Goal: Task Accomplishment & Management: Manage account settings

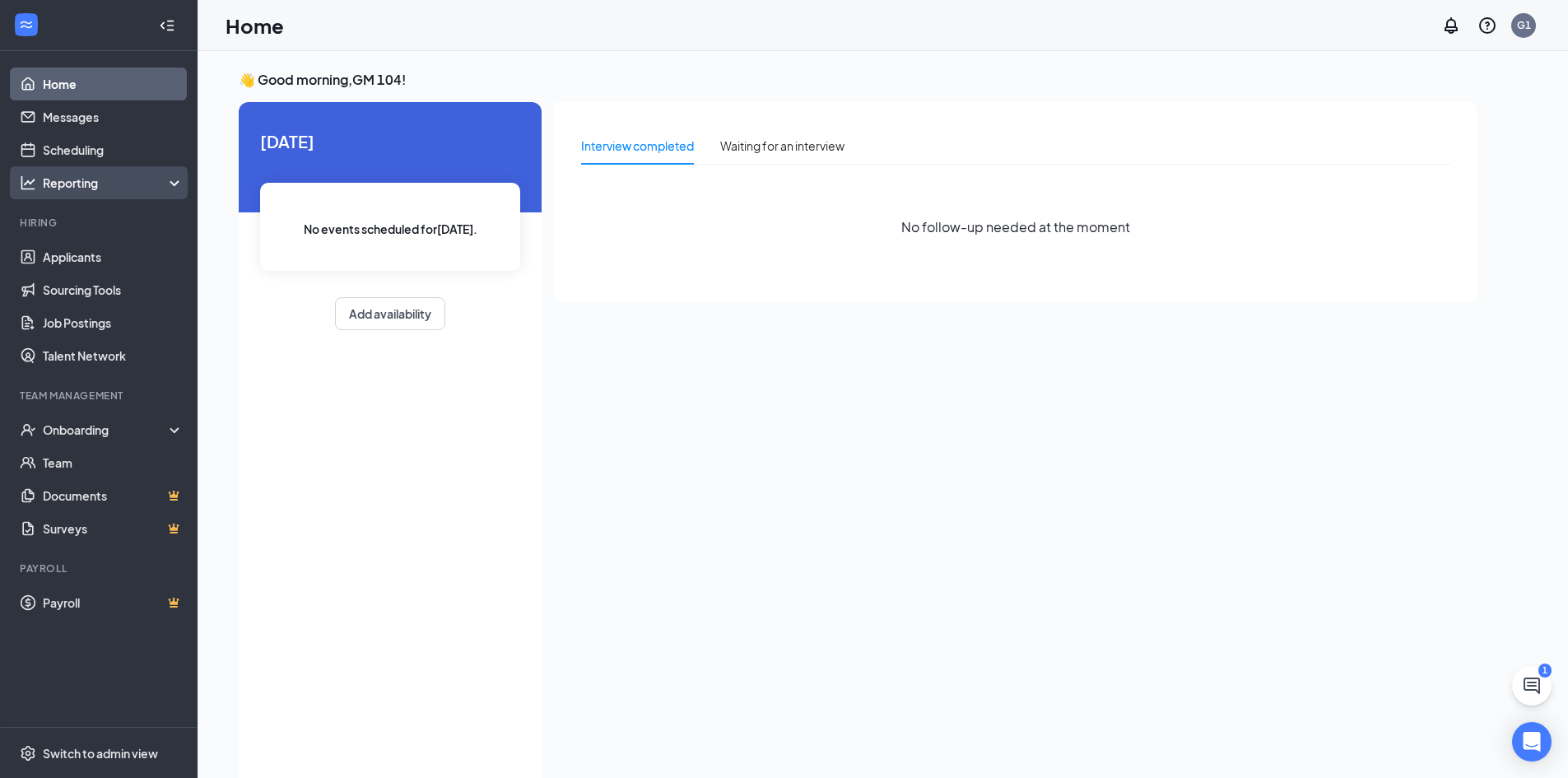
click at [135, 189] on div "Reporting" at bounding box center [113, 183] width 141 height 16
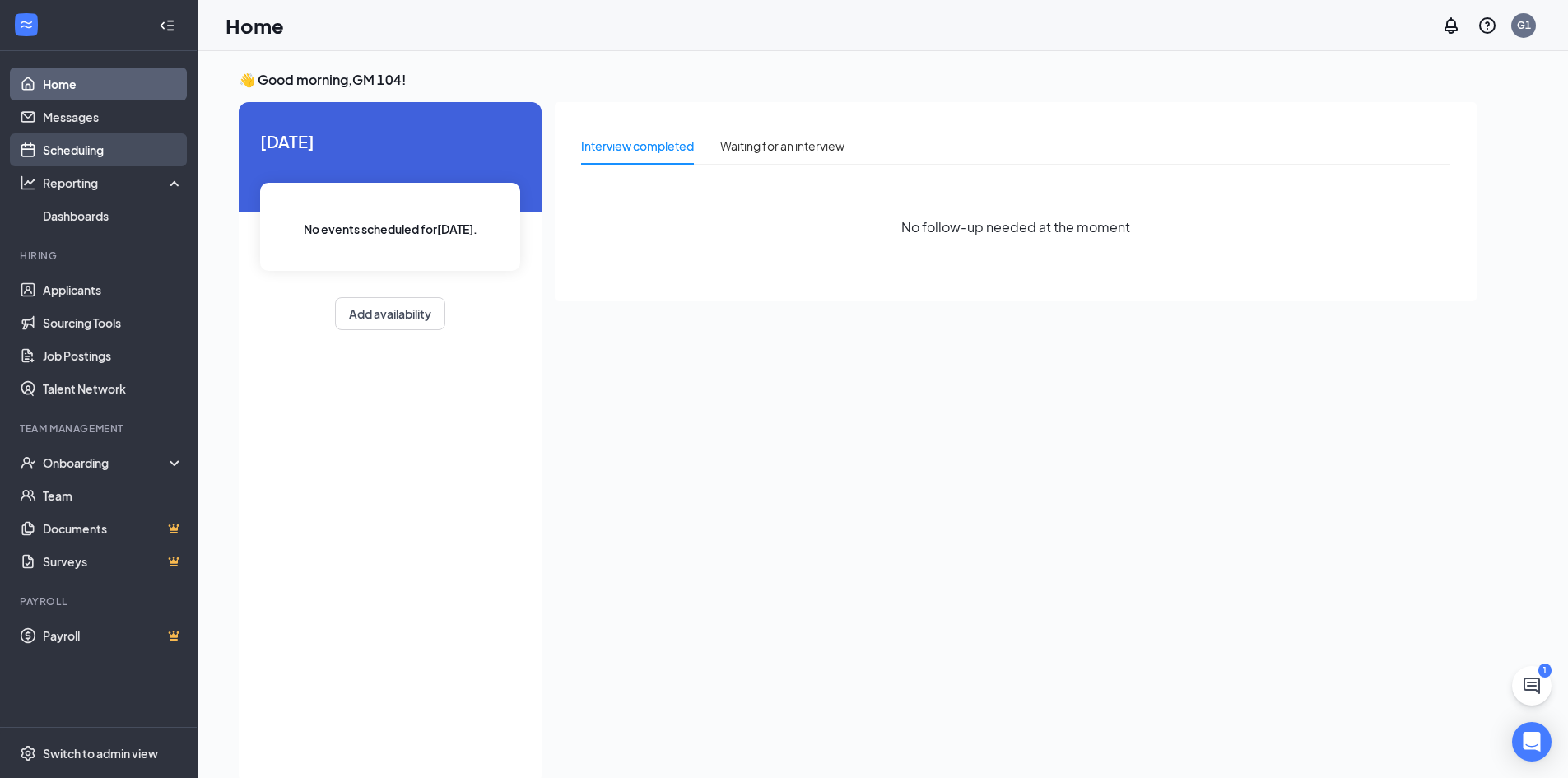
click at [109, 156] on link "Scheduling" at bounding box center [113, 149] width 141 height 33
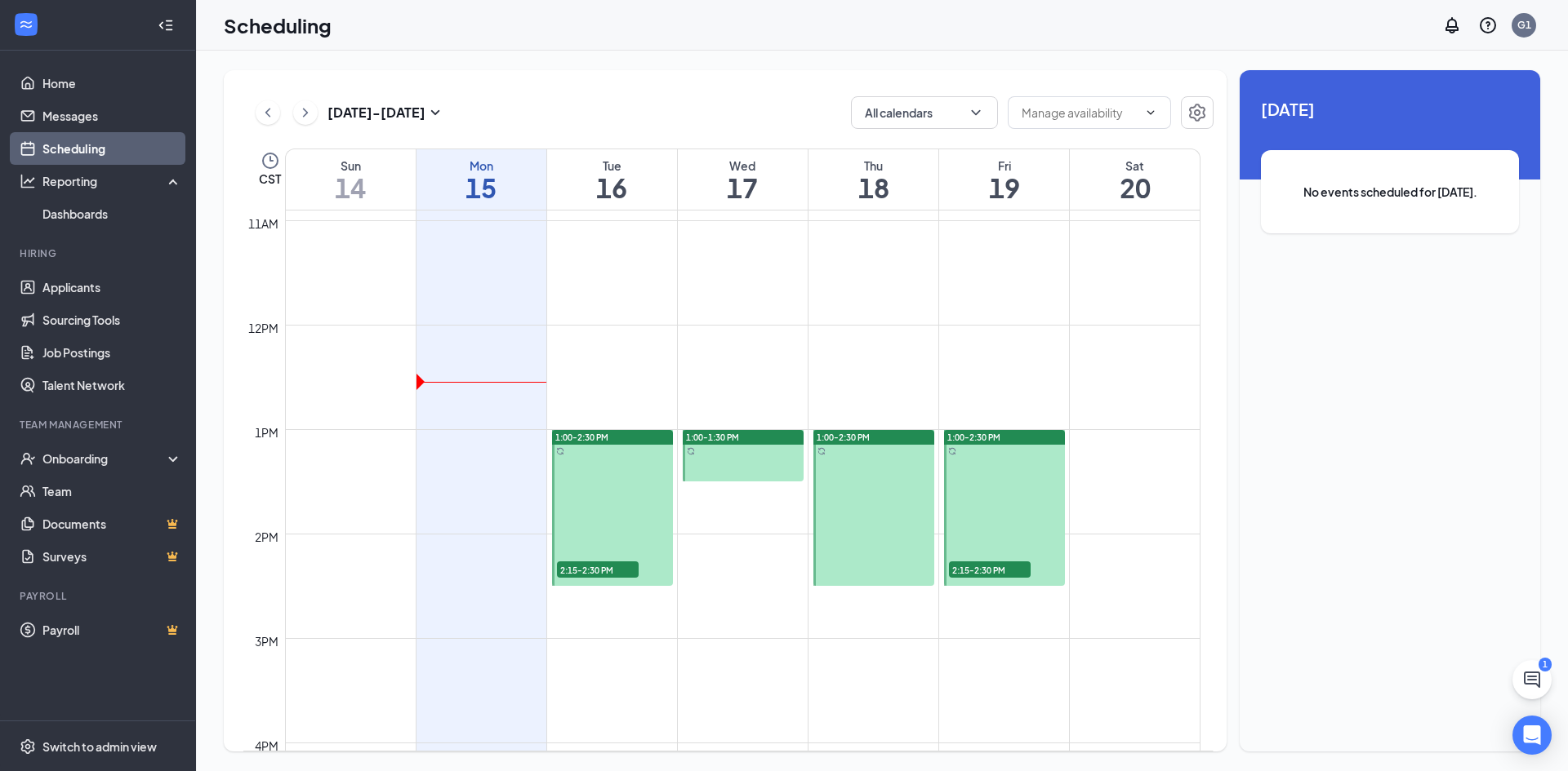
scroll to position [1129, 0]
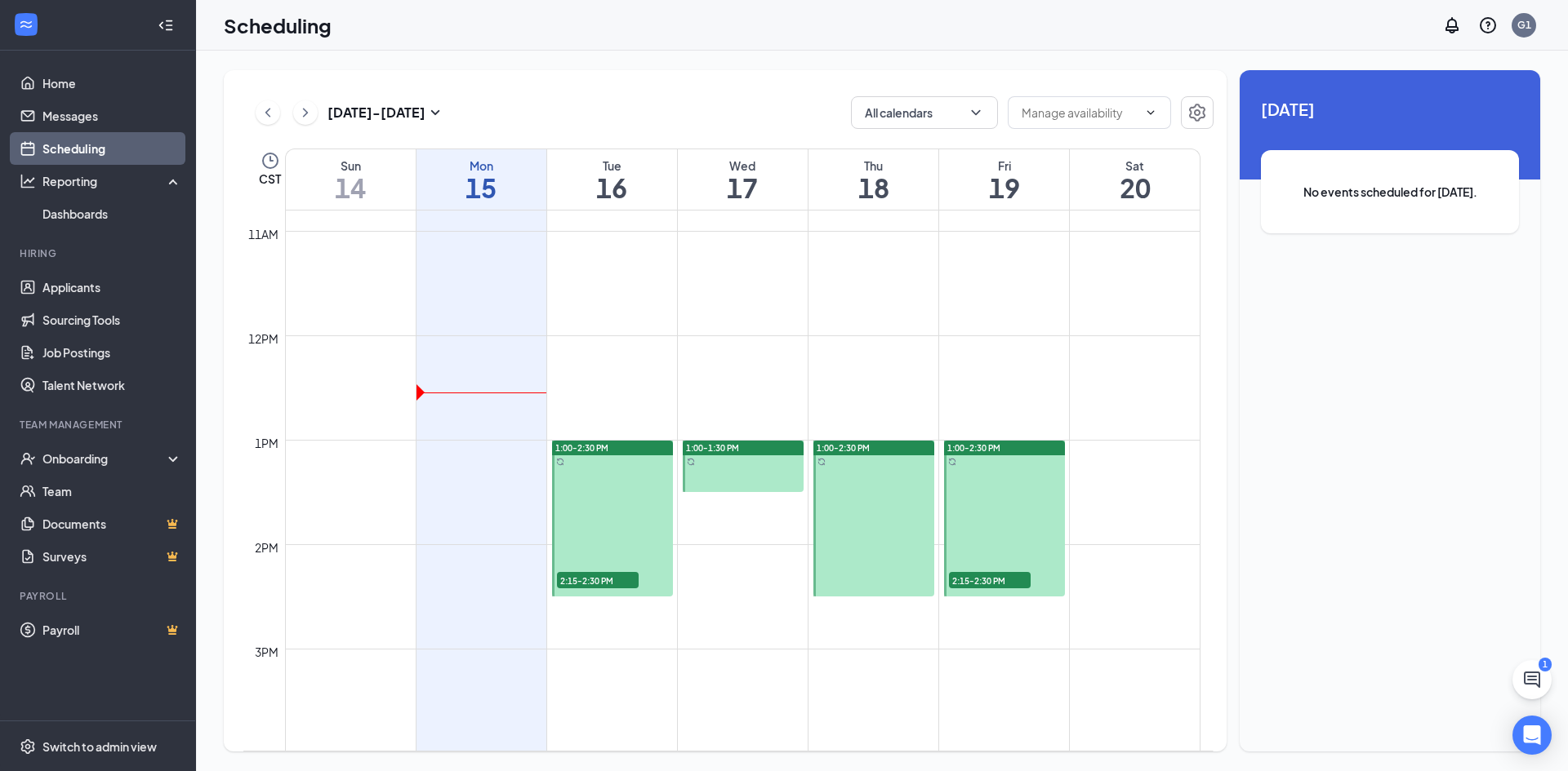
click at [612, 446] on div "1:00-2:30 PM" at bounding box center [612, 448] width 121 height 14
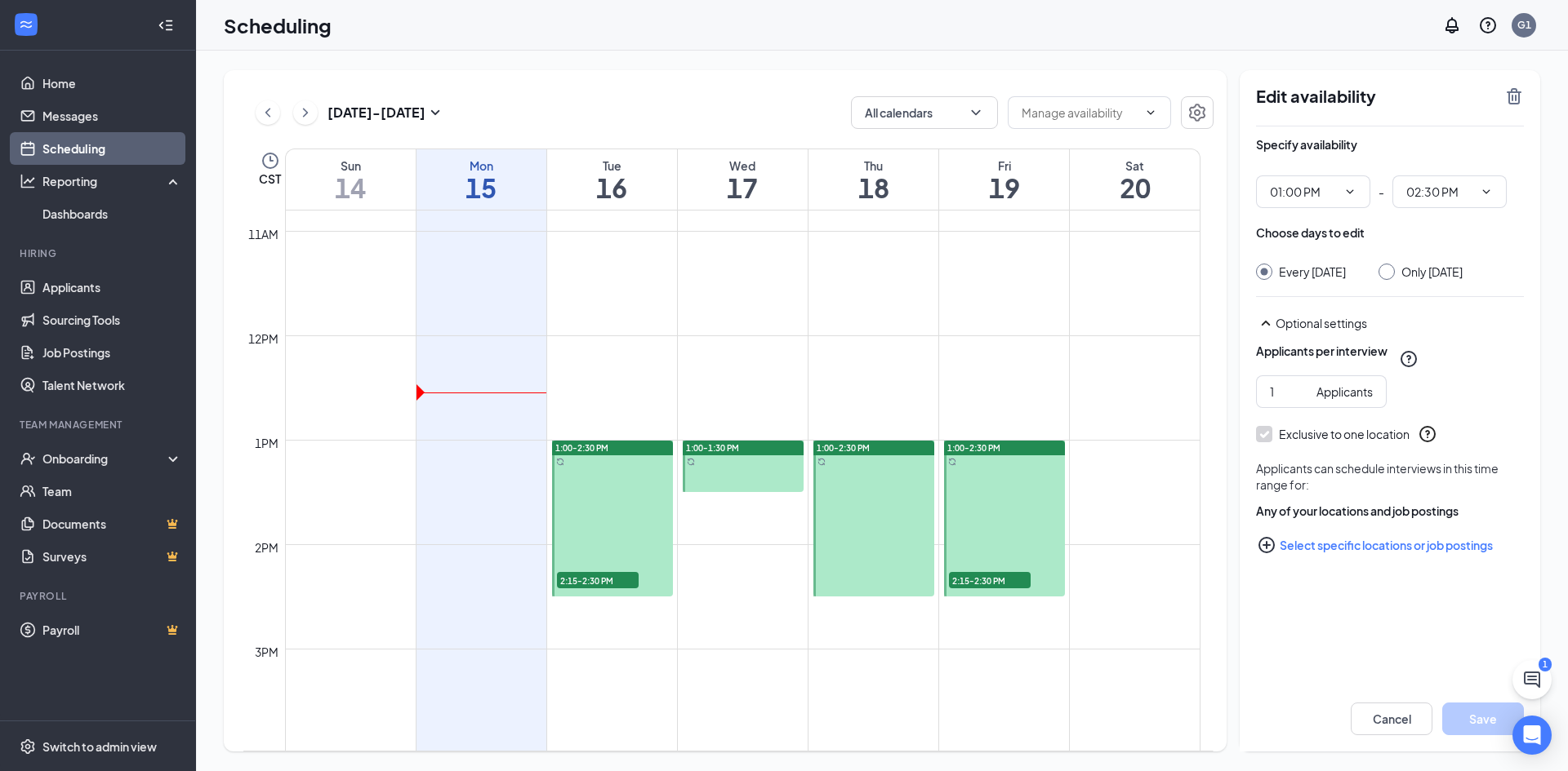
click at [672, 607] on td at bounding box center [742, 609] width 915 height 26
click at [626, 577] on span "2:15-2:30 PM" at bounding box center [597, 581] width 82 height 16
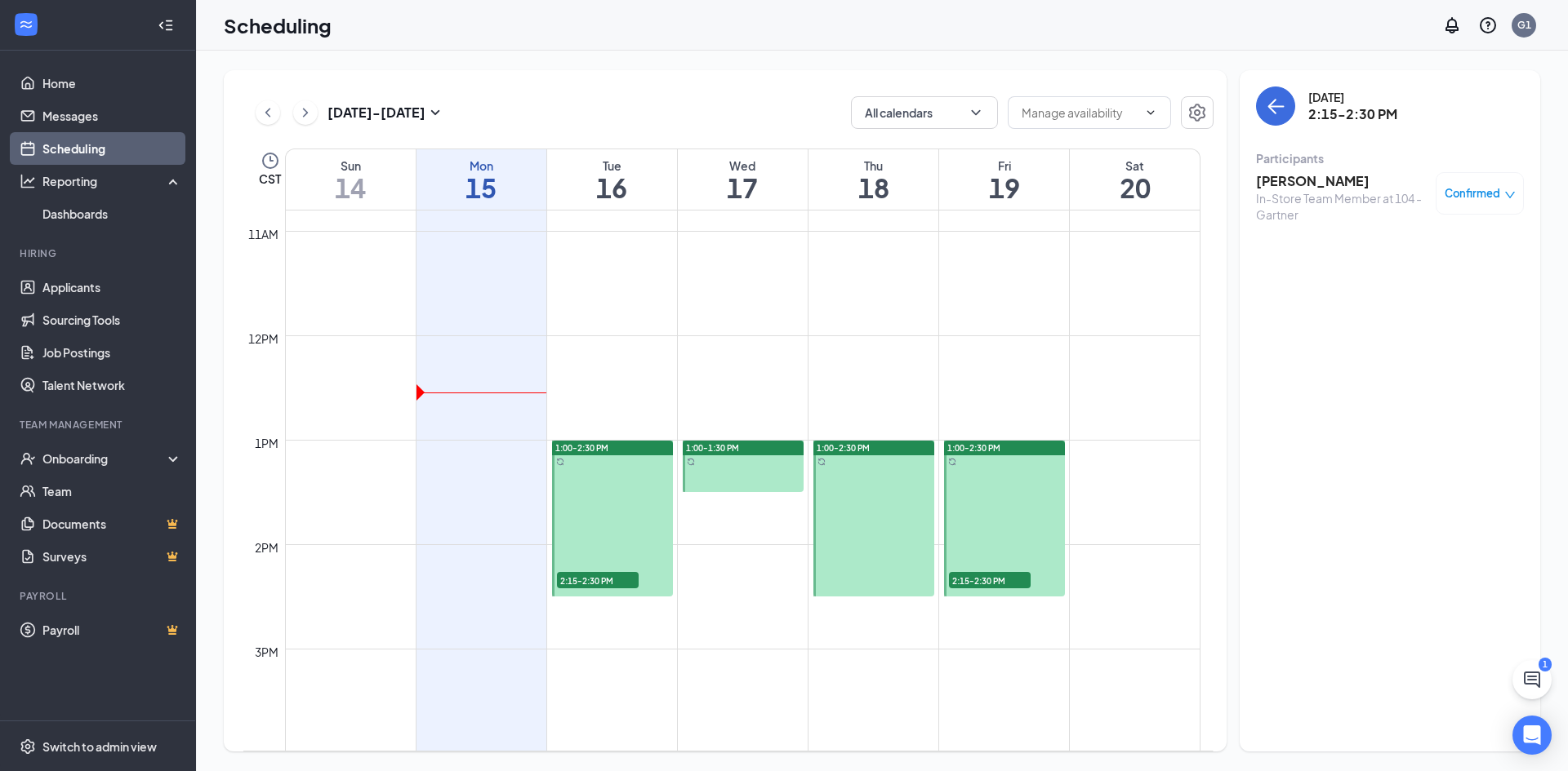
click at [991, 576] on span "2:15-2:30 PM" at bounding box center [990, 581] width 82 height 16
click at [639, 442] on div "1:00-2:30 PM" at bounding box center [612, 448] width 121 height 14
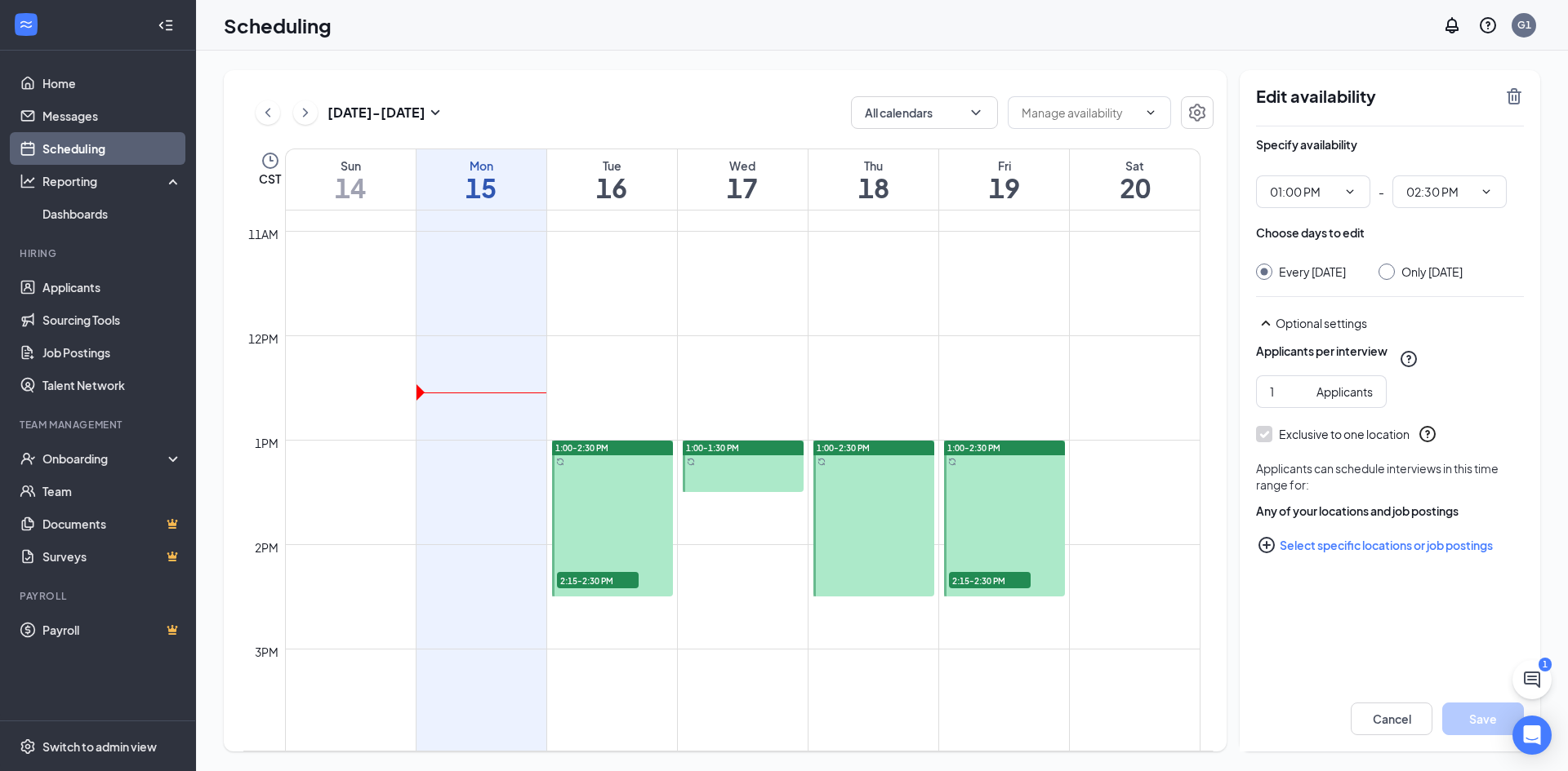
click at [1390, 275] on input "Only [DATE]" at bounding box center [1384, 269] width 12 height 12
radio input "true"
radio input "false"
click at [1478, 188] on span at bounding box center [1484, 191] width 16 height 13
click at [1489, 194] on icon "ChevronDown" at bounding box center [1486, 191] width 13 height 13
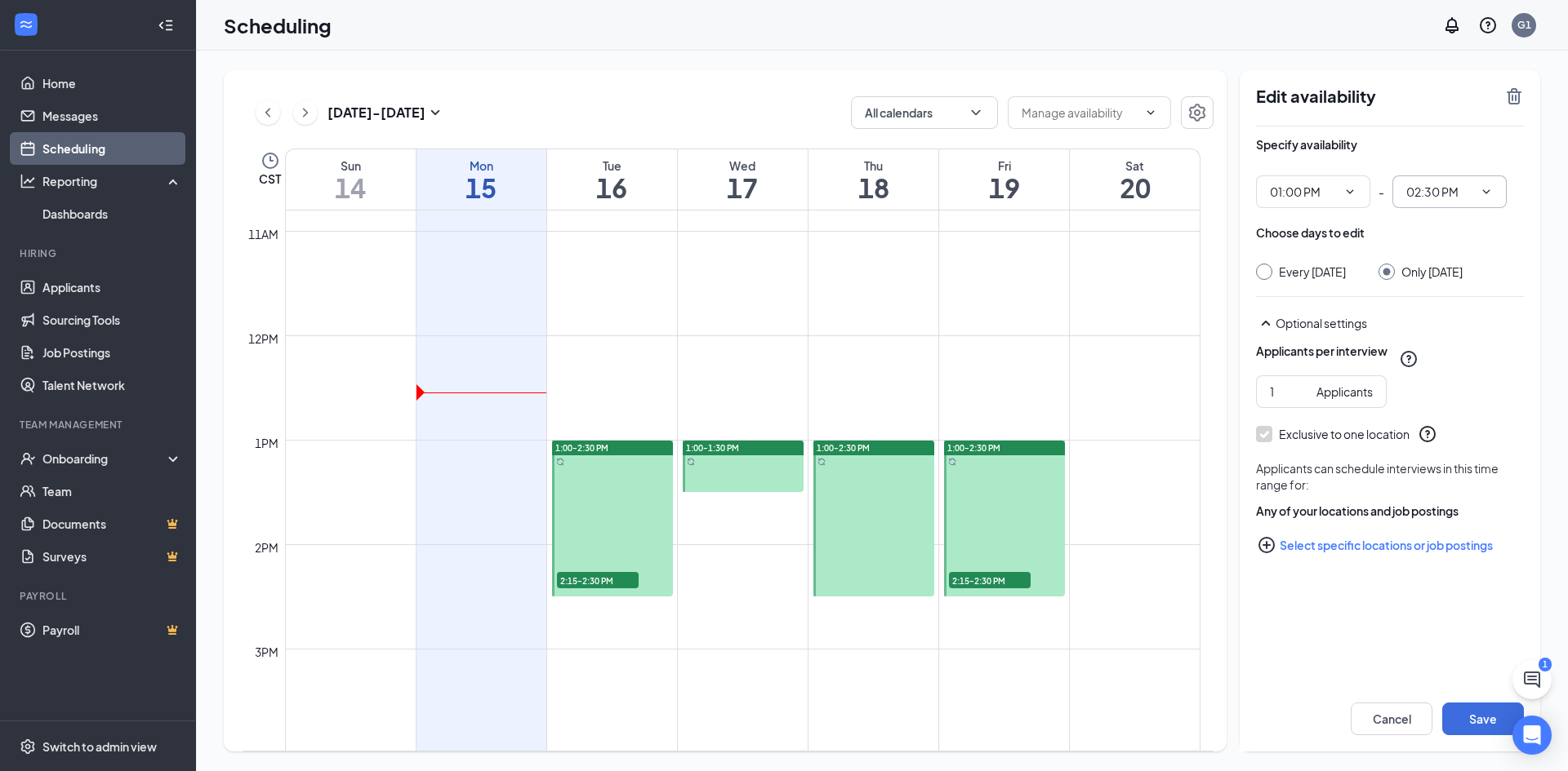
click at [1440, 197] on input "02:30 PM" at bounding box center [1440, 192] width 67 height 18
click at [1361, 248] on div "Choose days to edit" at bounding box center [1390, 241] width 268 height 32
click at [1509, 100] on icon "TrashOutline" at bounding box center [1514, 96] width 14 height 16
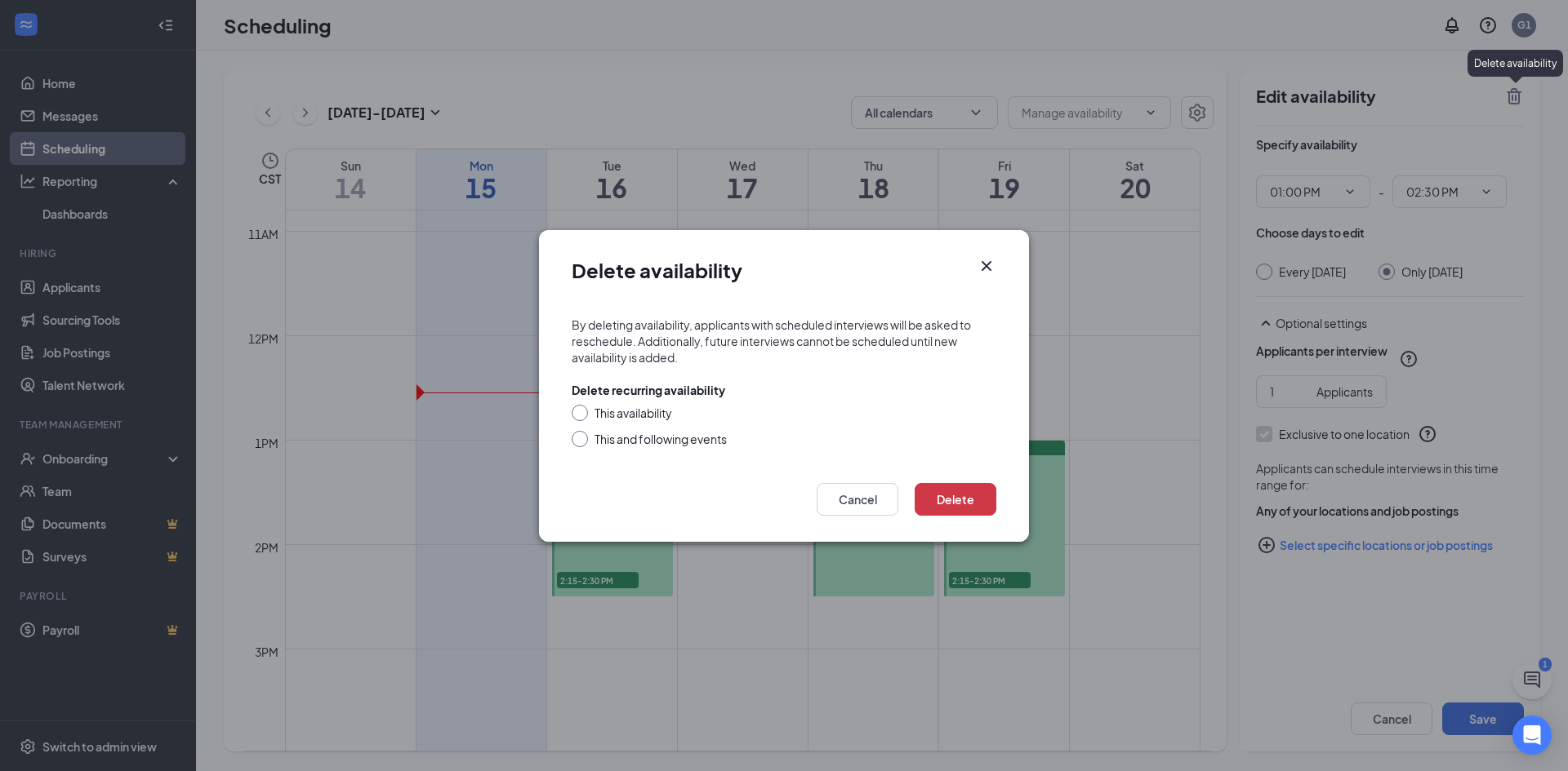
click at [582, 412] on input "This availability" at bounding box center [577, 410] width 12 height 12
radio input "true"
click at [956, 498] on button "Delete" at bounding box center [956, 499] width 82 height 32
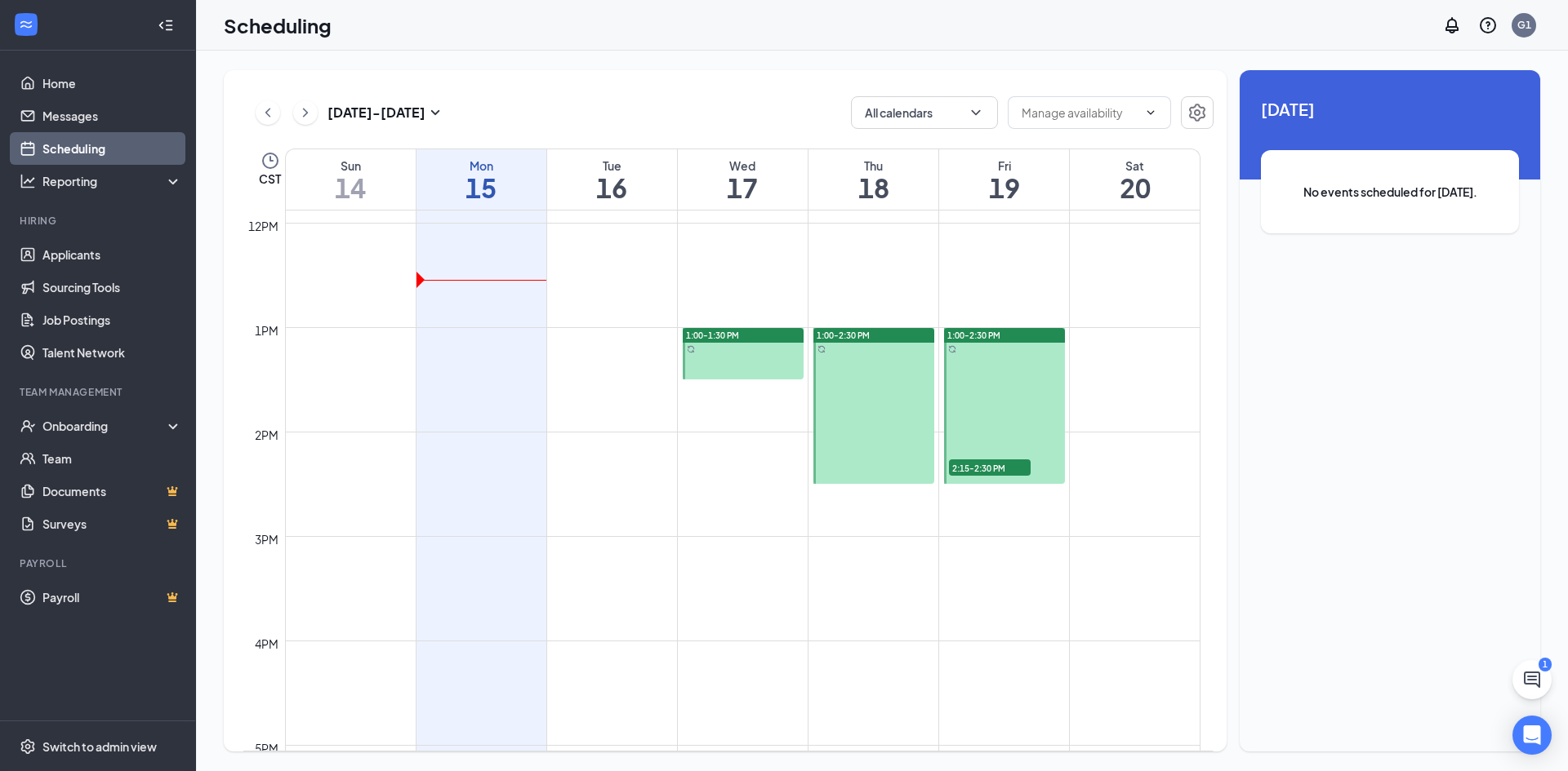
scroll to position [1129, 0]
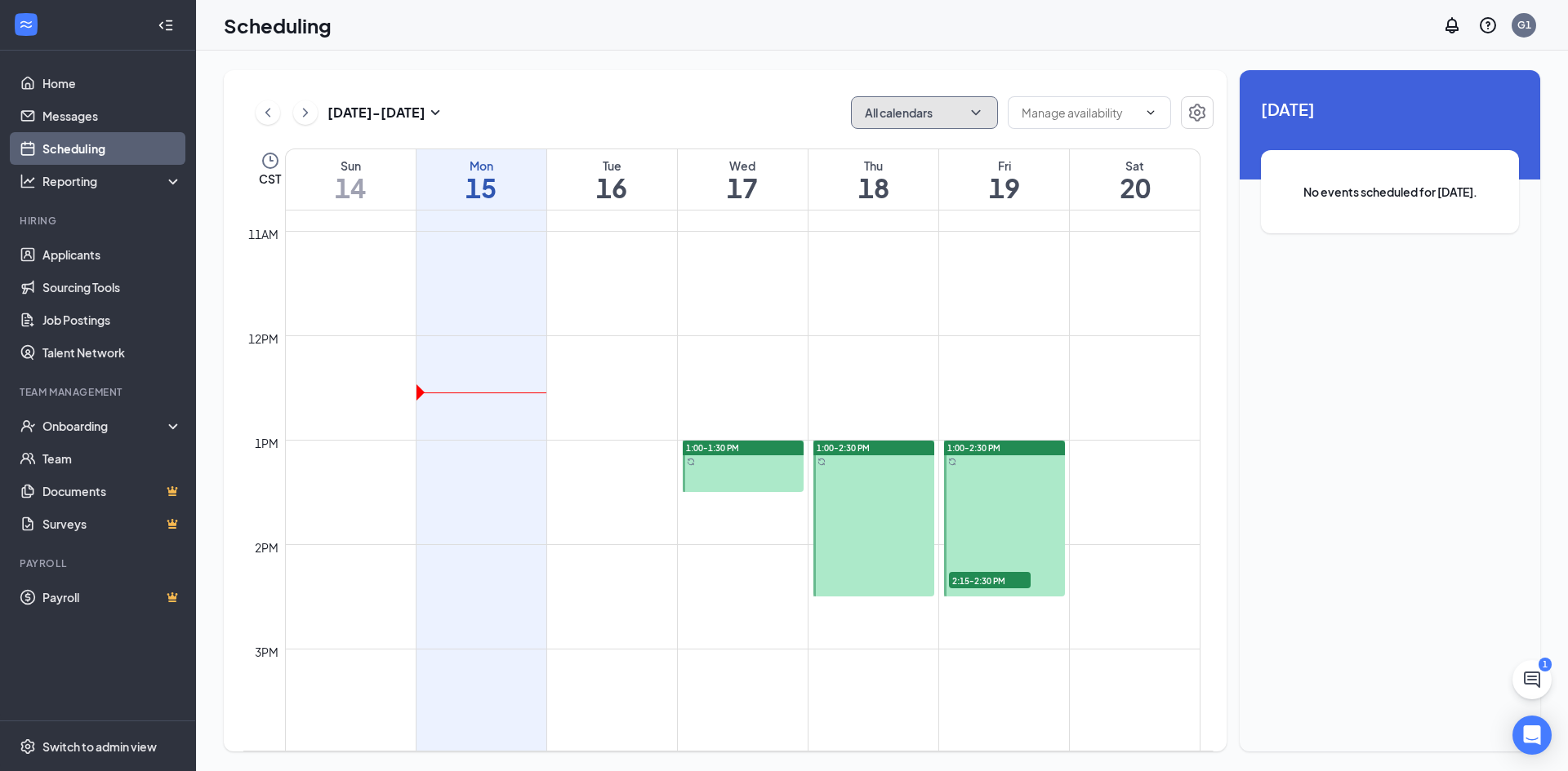
click at [988, 118] on button "All calendars" at bounding box center [925, 112] width 147 height 32
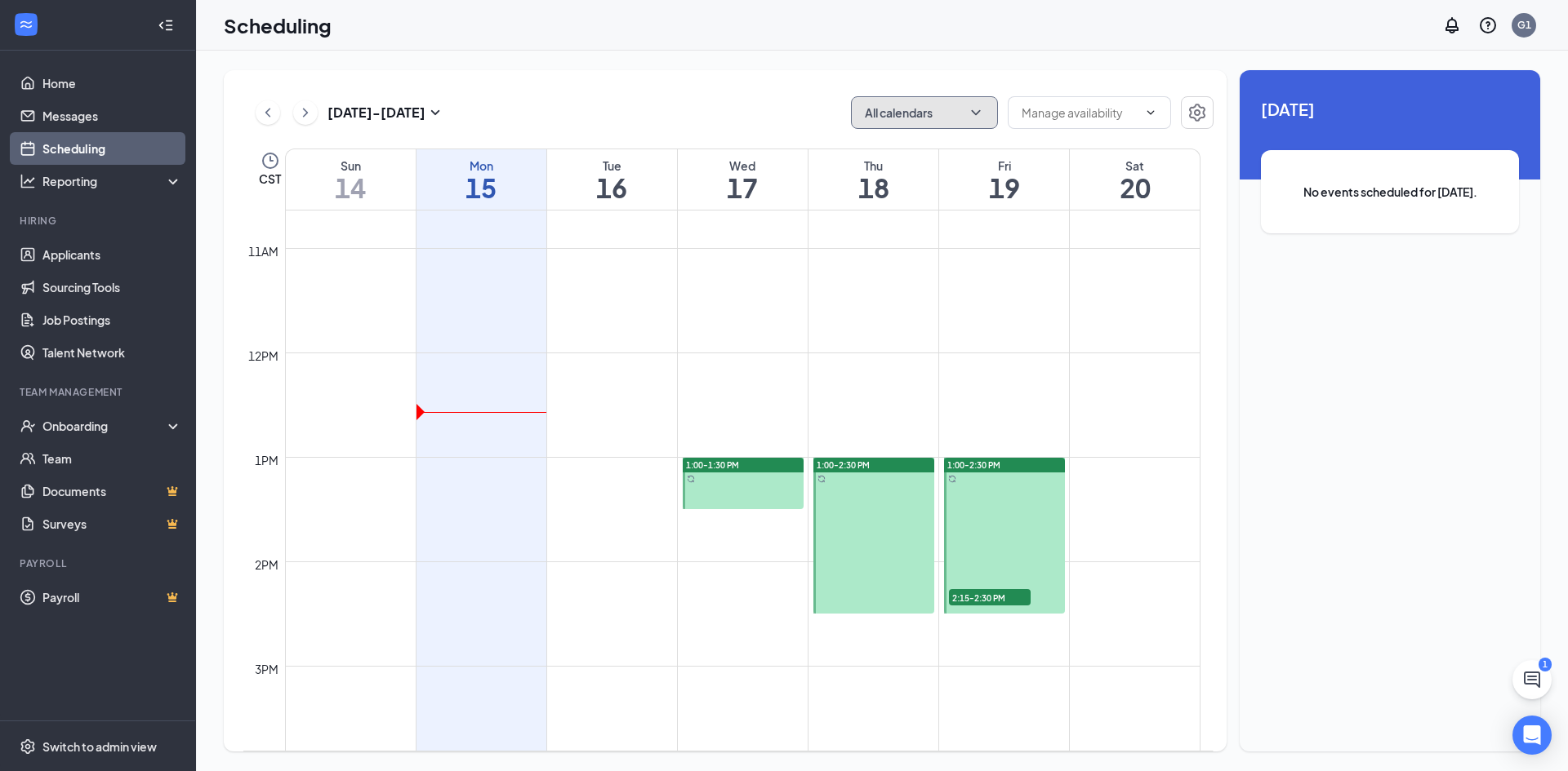
scroll to position [1096, 0]
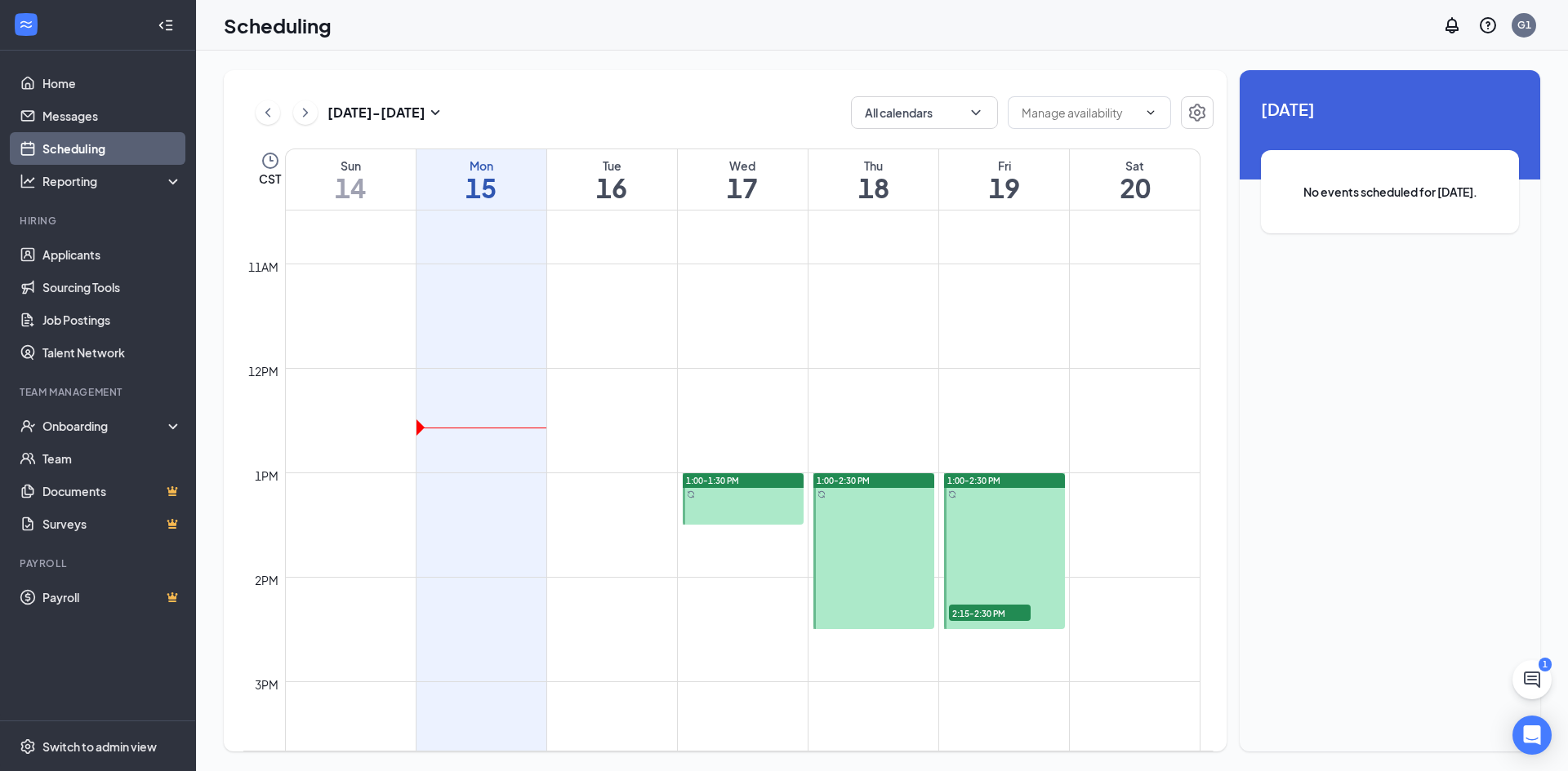
click at [784, 196] on h1 "17" at bounding box center [743, 188] width 130 height 28
drag, startPoint x: 704, startPoint y: 185, endPoint x: 600, endPoint y: 193, distance: 104.3
click at [600, 193] on tr "Sun 14 Mon 15 Tue 16 Wed 17 Thu 18 Fri 19 Sat 20" at bounding box center [722, 180] width 957 height 62
click at [670, 90] on div "Sep 14 - Sep 20 All calendars CST Sun 14 Mon 15 Tue 16 Wed 17 Thu 18 Fri 19 Sat…" at bounding box center [725, 410] width 1003 height 681
click at [310, 117] on icon "ChevronRight" at bounding box center [305, 113] width 16 height 20
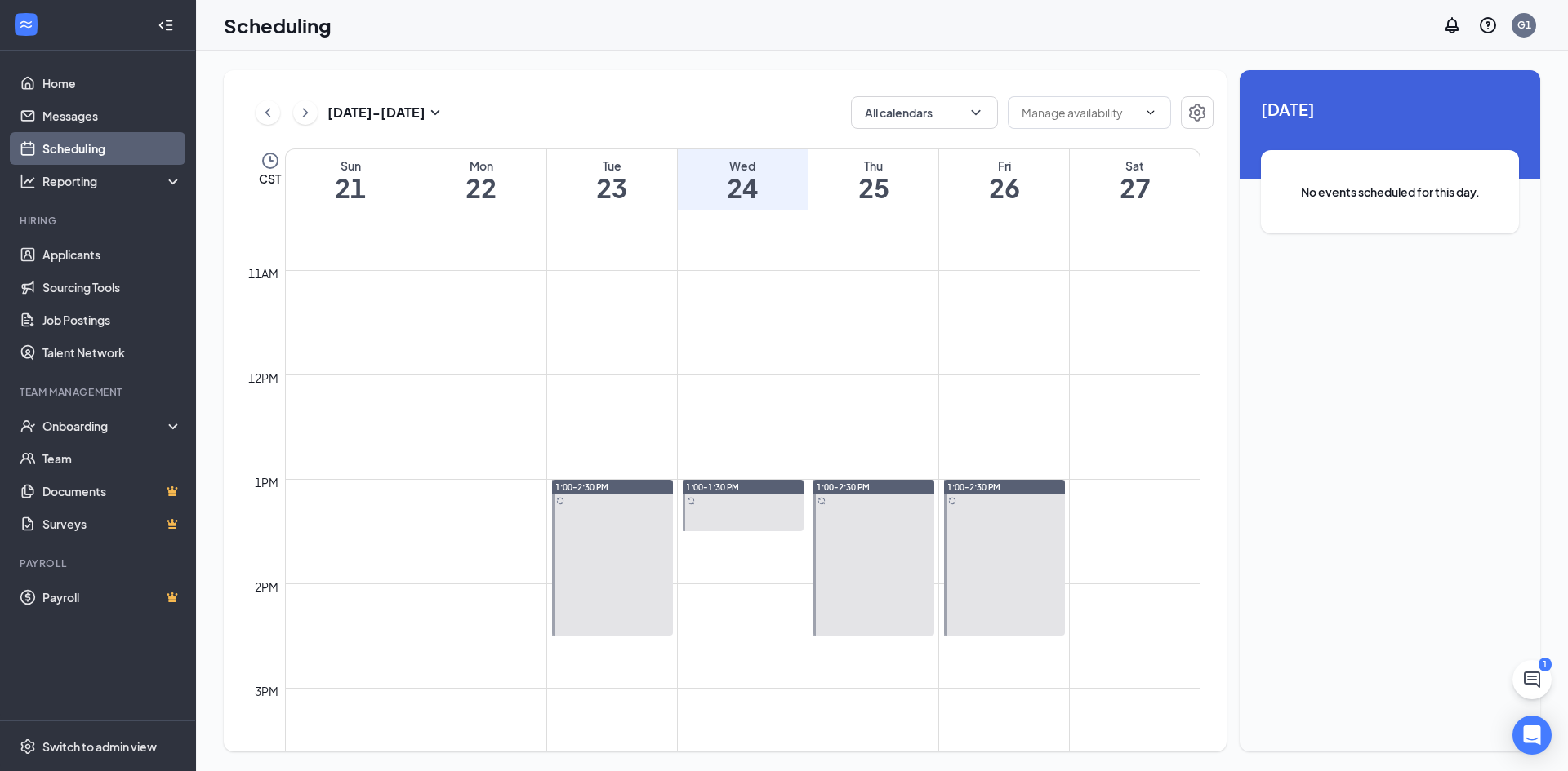
scroll to position [1129, 0]
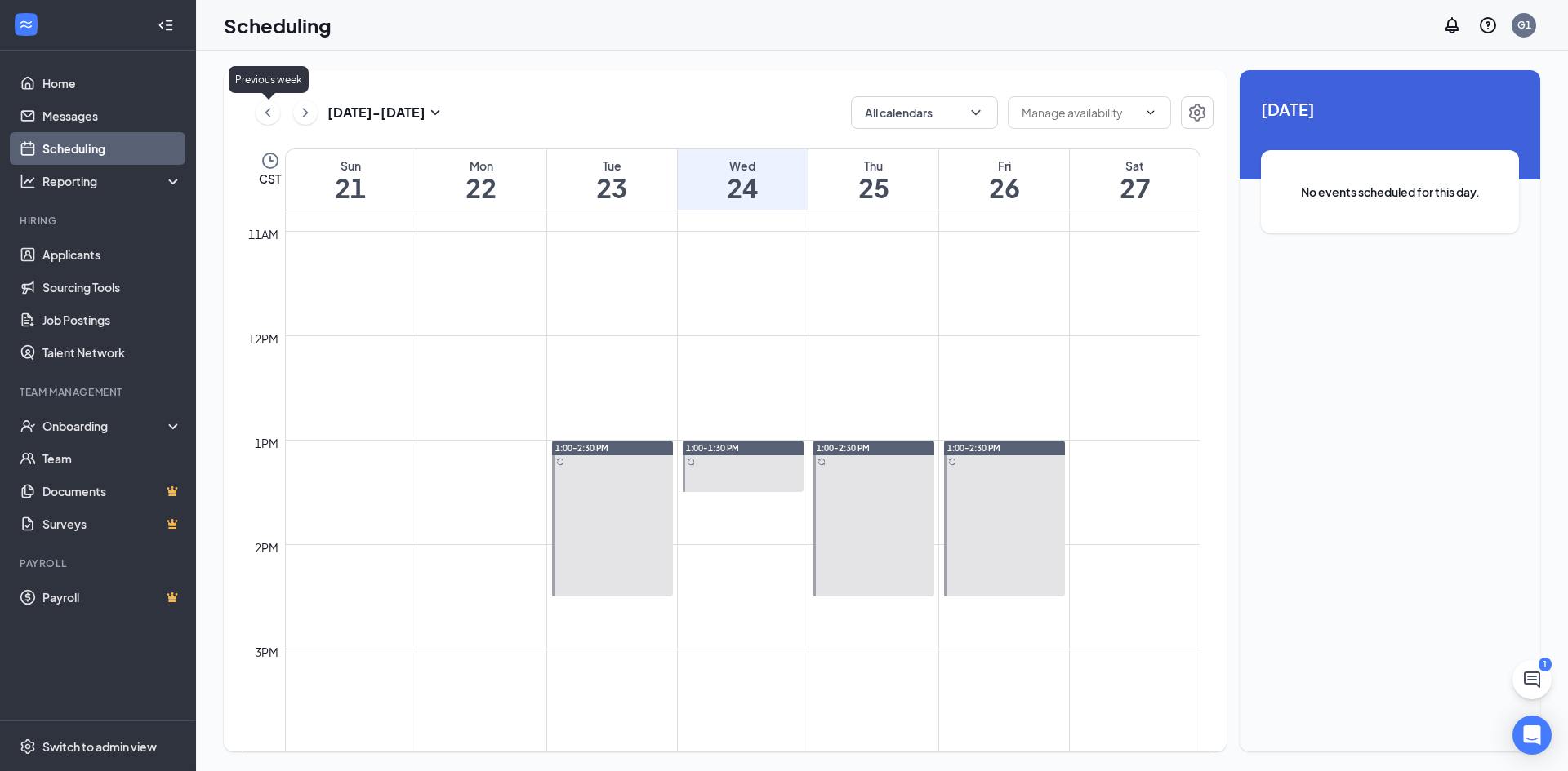
click at [268, 118] on icon "ChevronLeft" at bounding box center [268, 113] width 16 height 20
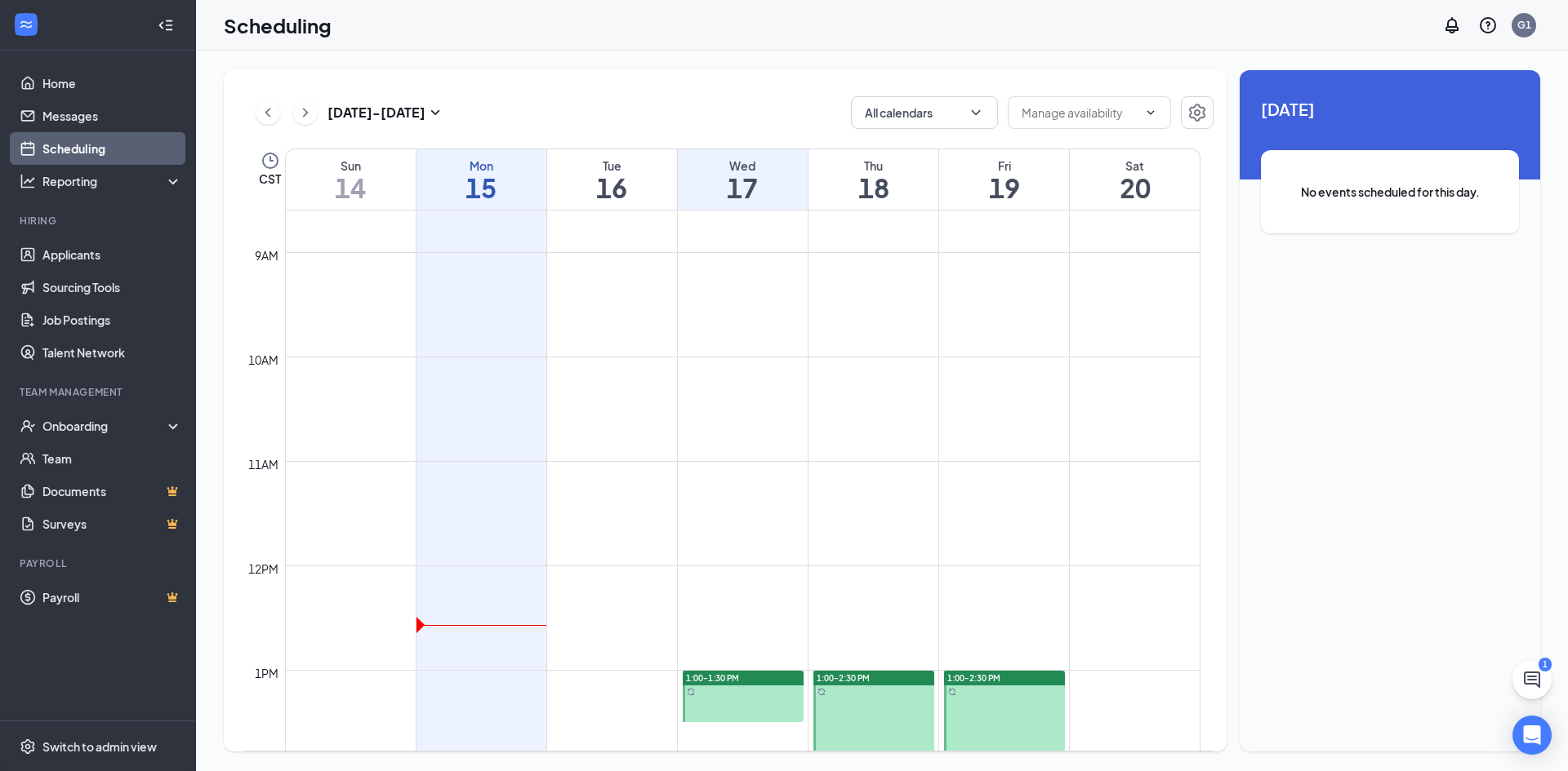
scroll to position [1129, 0]
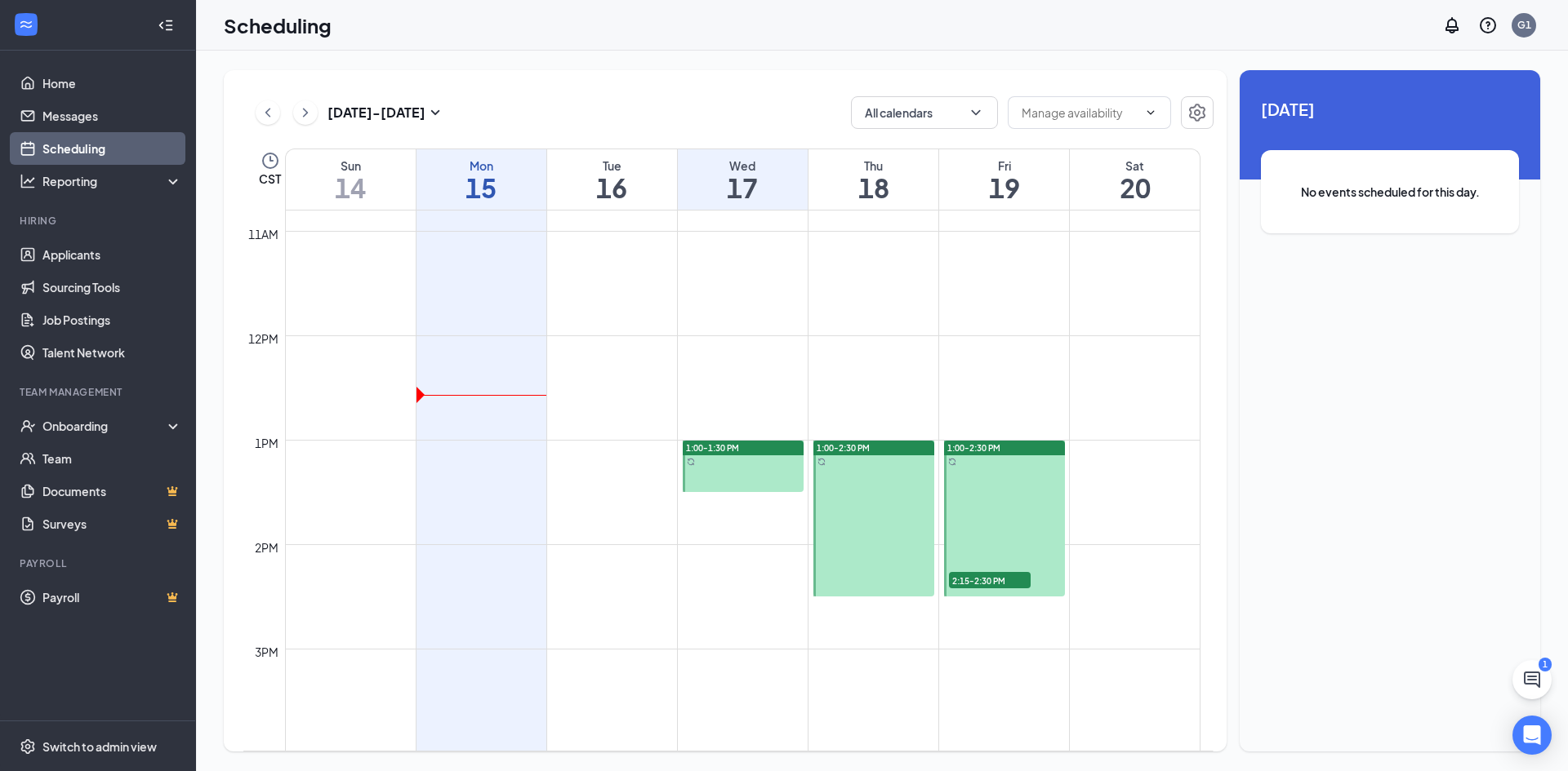
click at [767, 445] on div "1:00-1:30 PM" at bounding box center [743, 448] width 121 height 14
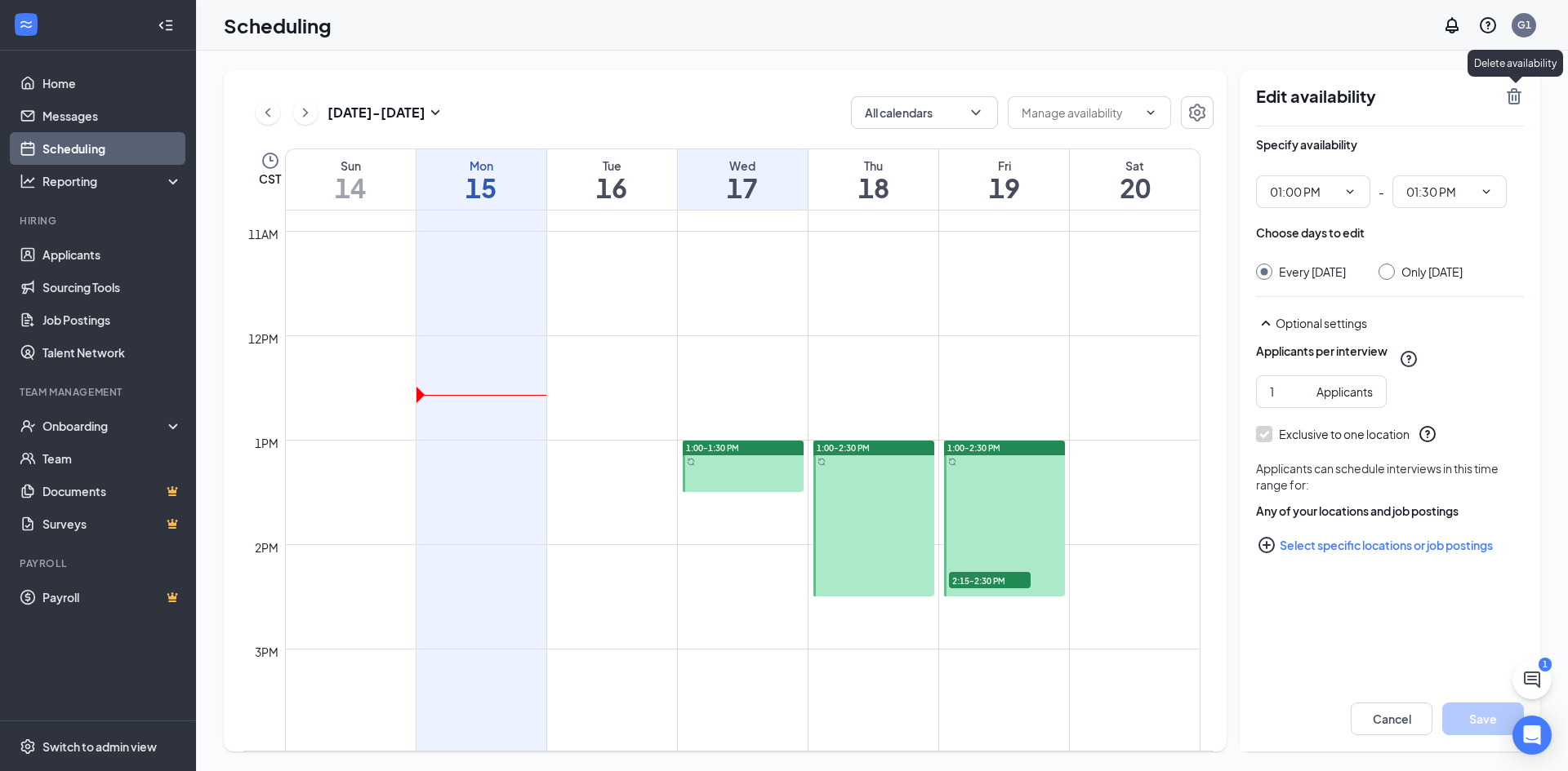
click at [1519, 98] on icon "TrashOutline" at bounding box center [1514, 96] width 14 height 16
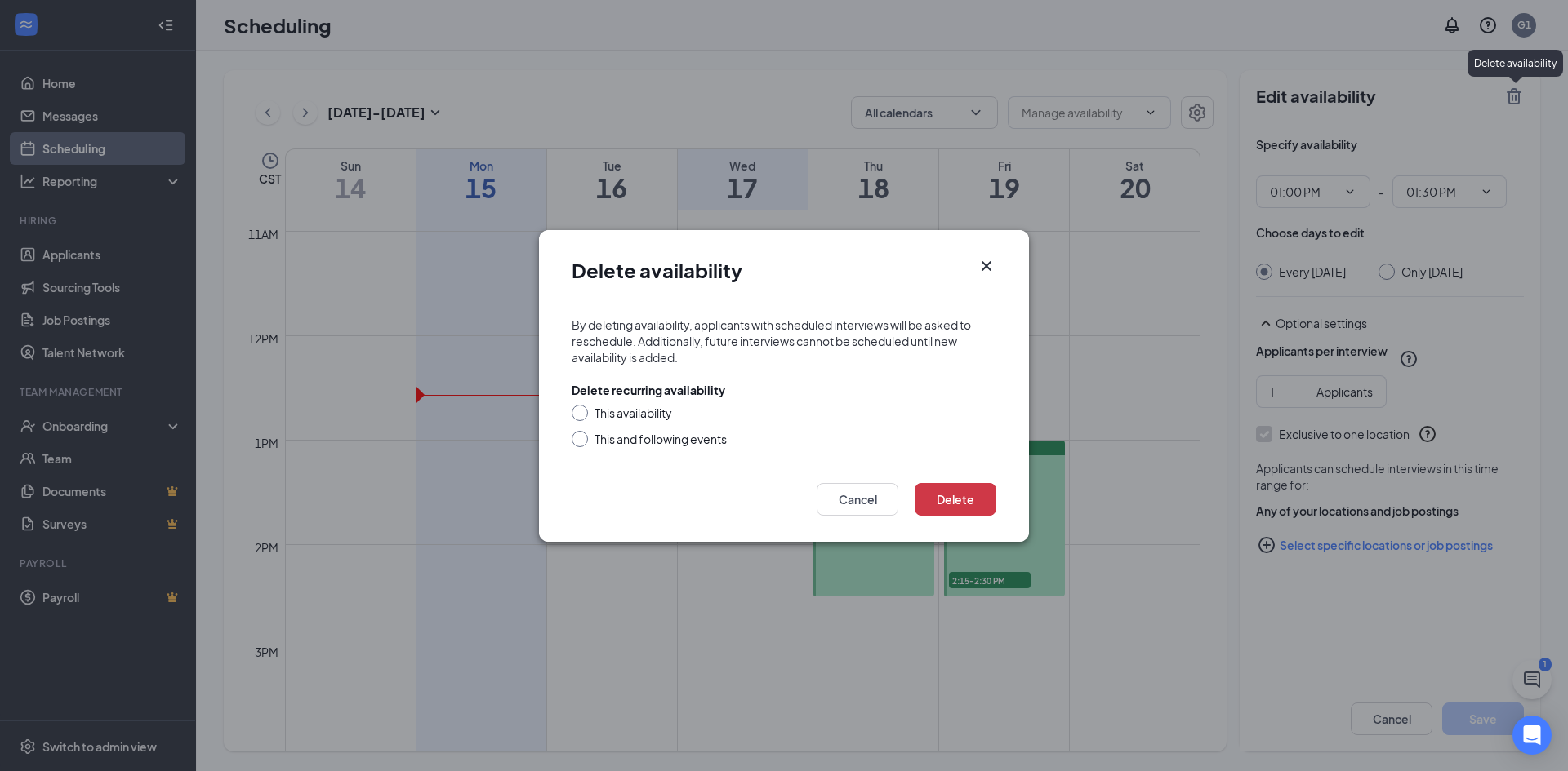
click at [612, 413] on div "This availability" at bounding box center [633, 413] width 77 height 16
click at [583, 413] on input "This availability" at bounding box center [577, 410] width 12 height 12
radio input "true"
click at [944, 502] on button "Delete" at bounding box center [956, 499] width 82 height 32
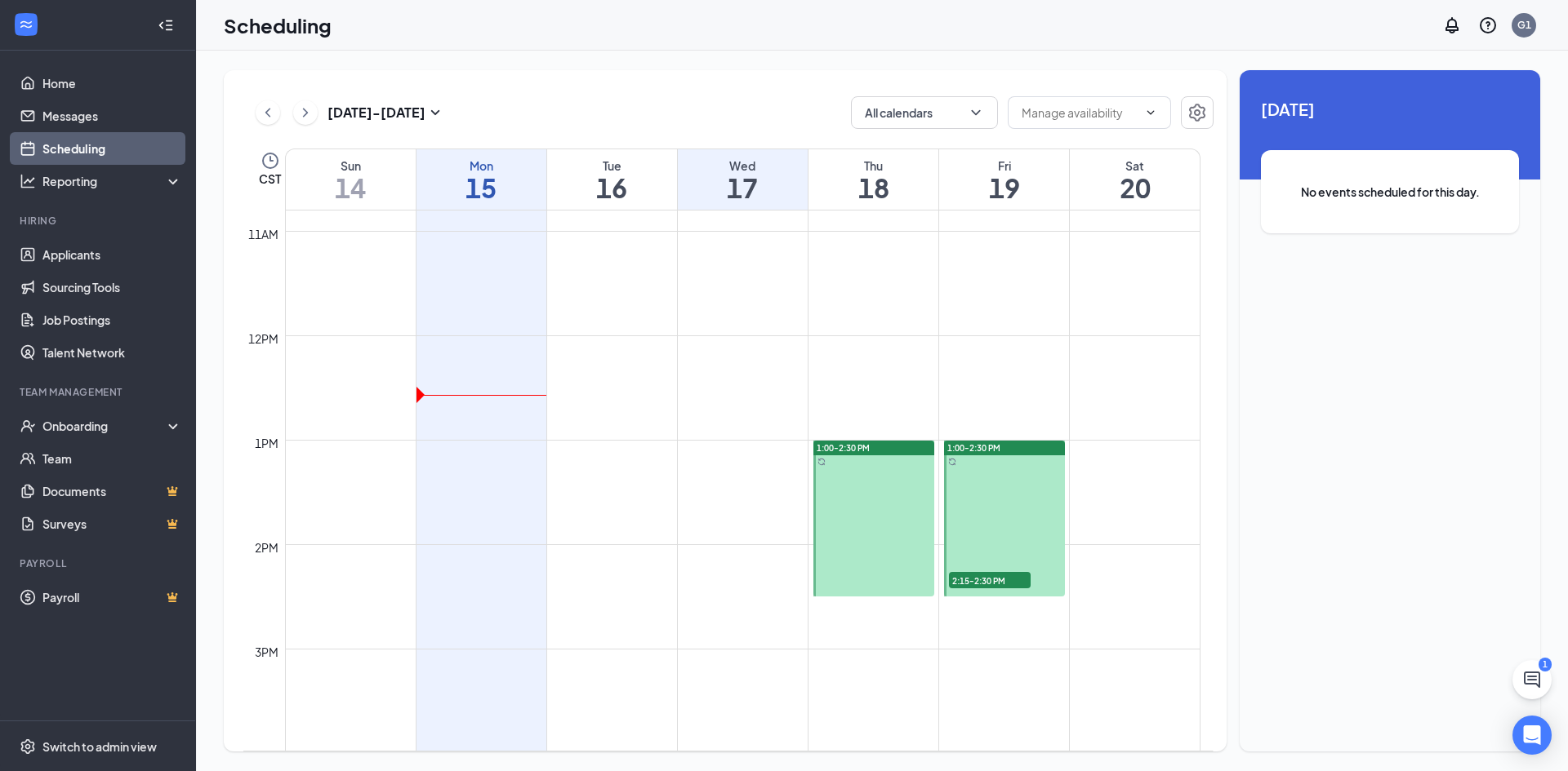
click at [849, 443] on span "1:00-2:30 PM" at bounding box center [842, 448] width 53 height 12
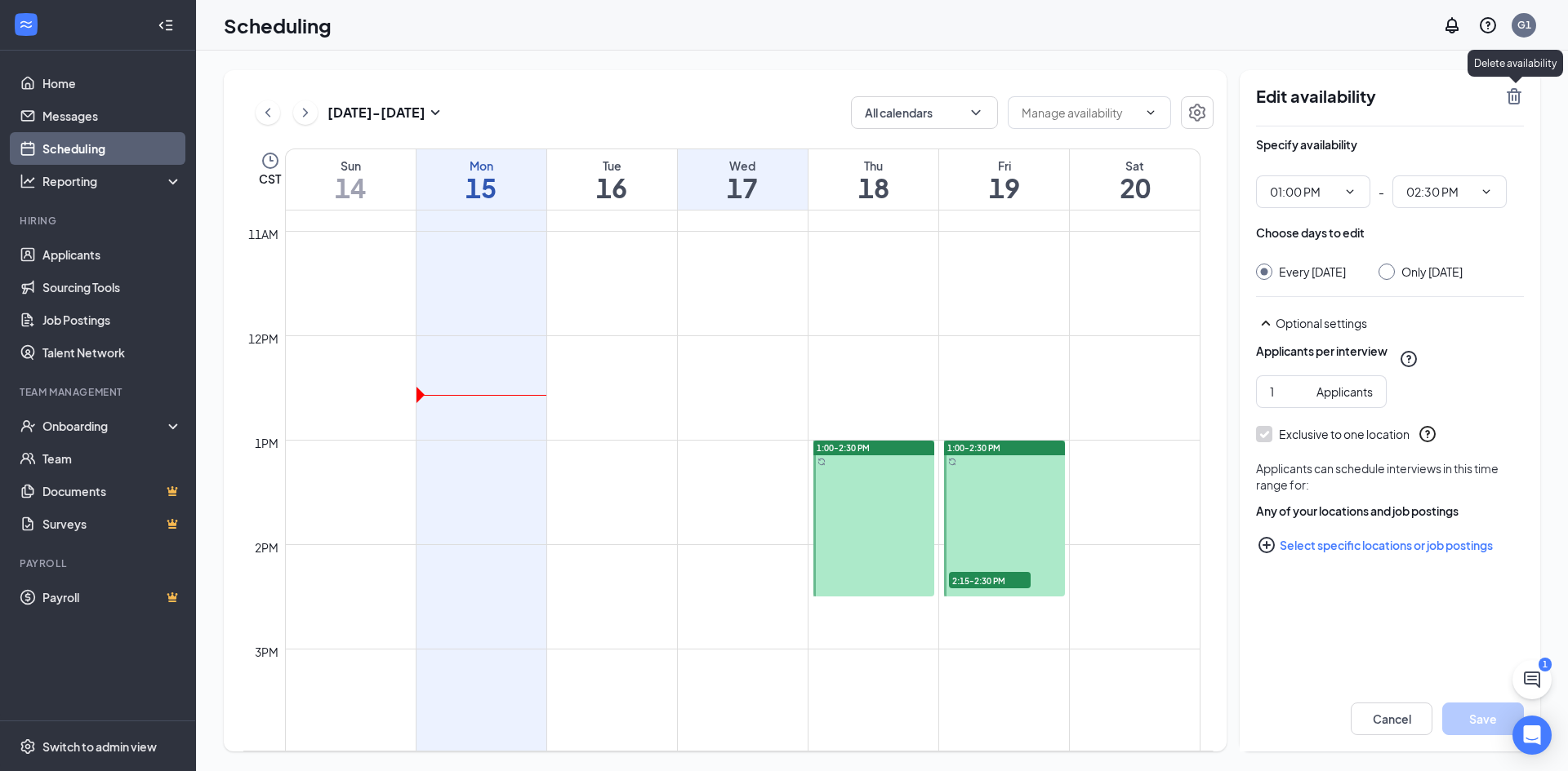
click at [1514, 100] on icon "TrashOutline" at bounding box center [1514, 96] width 20 height 20
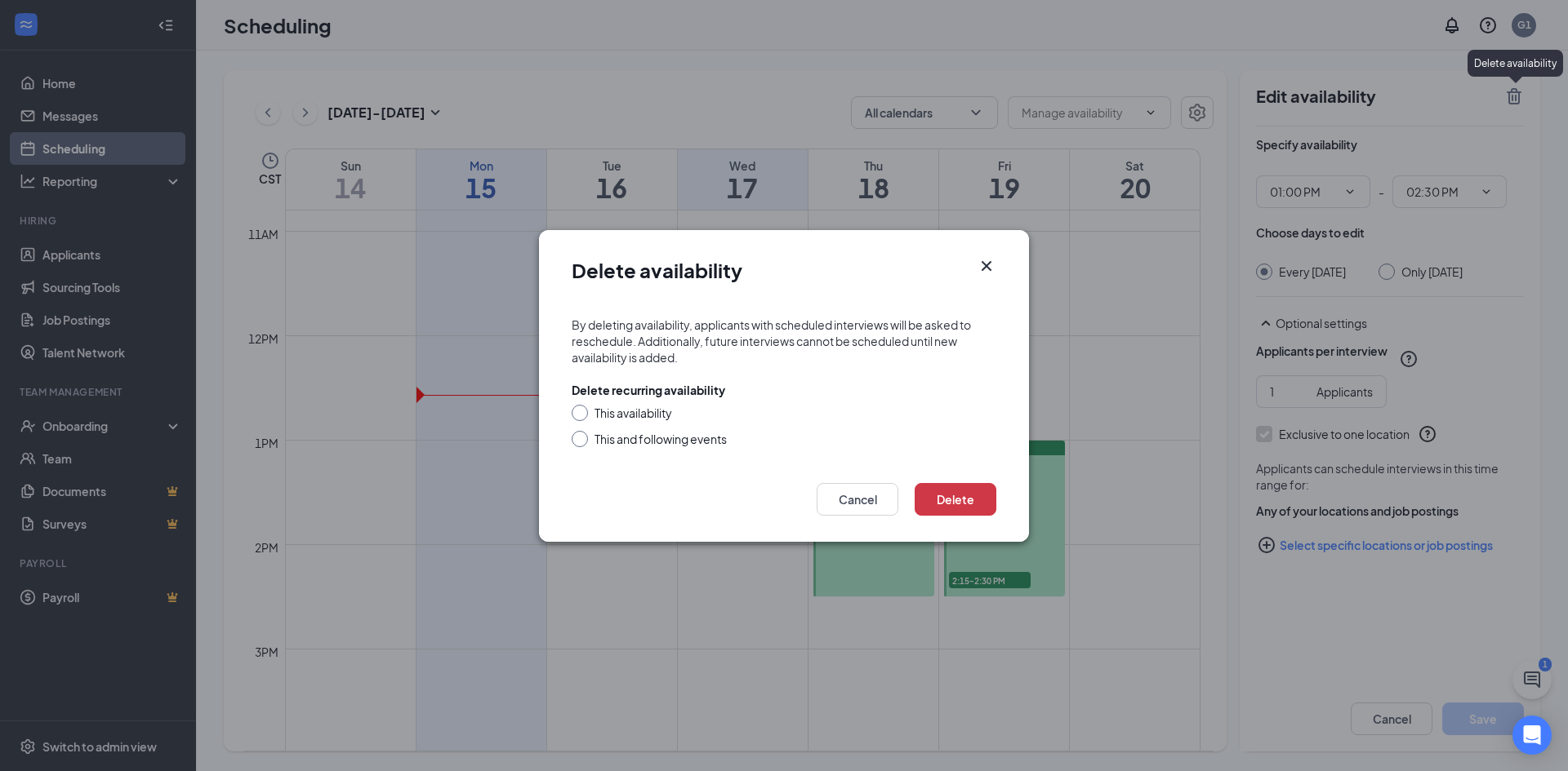
click at [616, 412] on div "This availability" at bounding box center [633, 413] width 77 height 16
click at [583, 412] on input "This availability" at bounding box center [577, 410] width 12 height 12
radio input "true"
click at [973, 495] on button "Delete" at bounding box center [956, 499] width 82 height 32
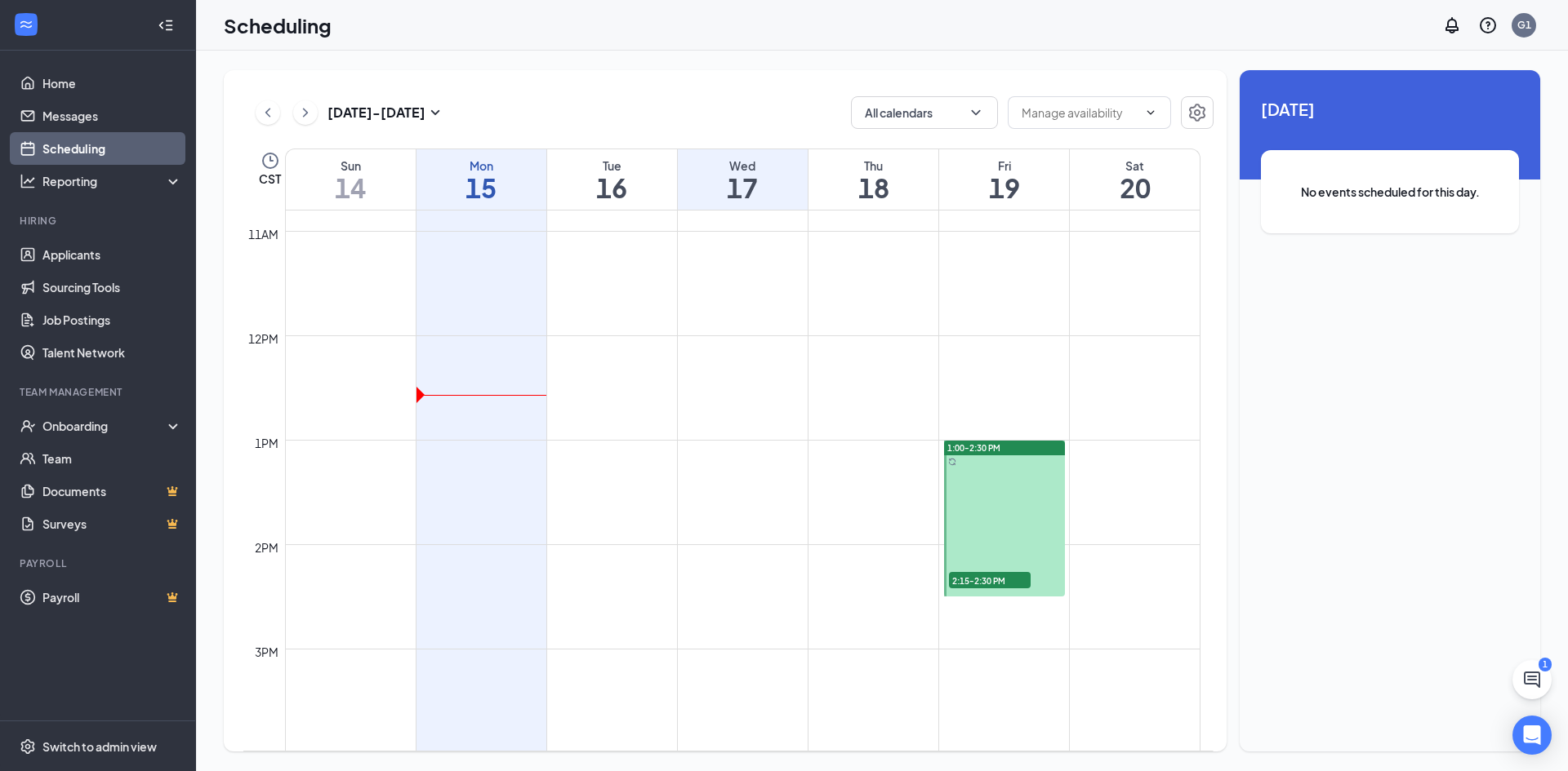
click at [1000, 444] on span "1:00-2:30 PM" at bounding box center [973, 448] width 53 height 12
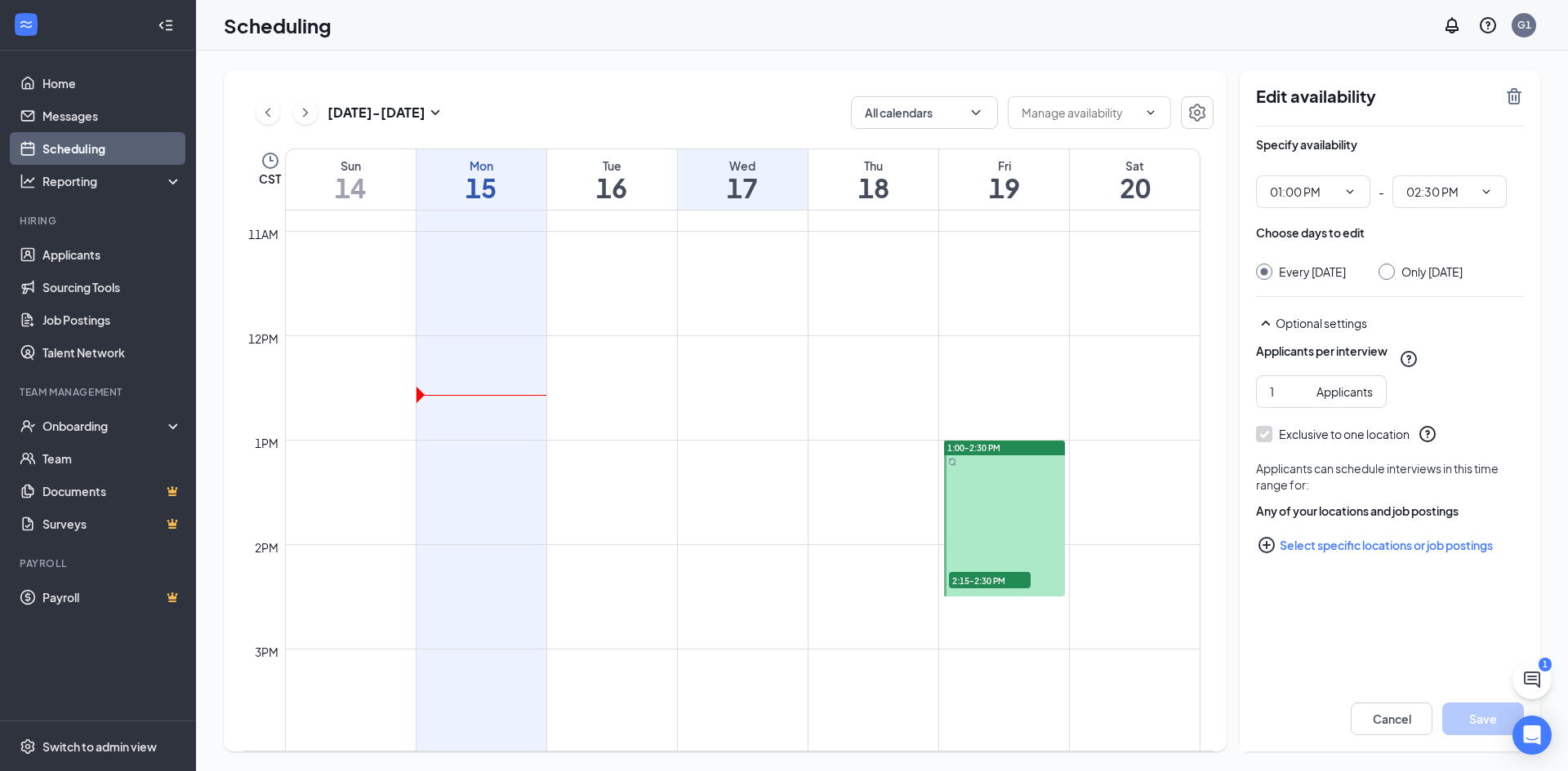
click at [1002, 454] on div "1:00-2:30 PM" at bounding box center [1004, 448] width 121 height 14
click at [1006, 447] on div "1:00-2:30 PM" at bounding box center [1004, 448] width 121 height 14
click at [1512, 101] on icon "TrashOutline" at bounding box center [1514, 96] width 14 height 16
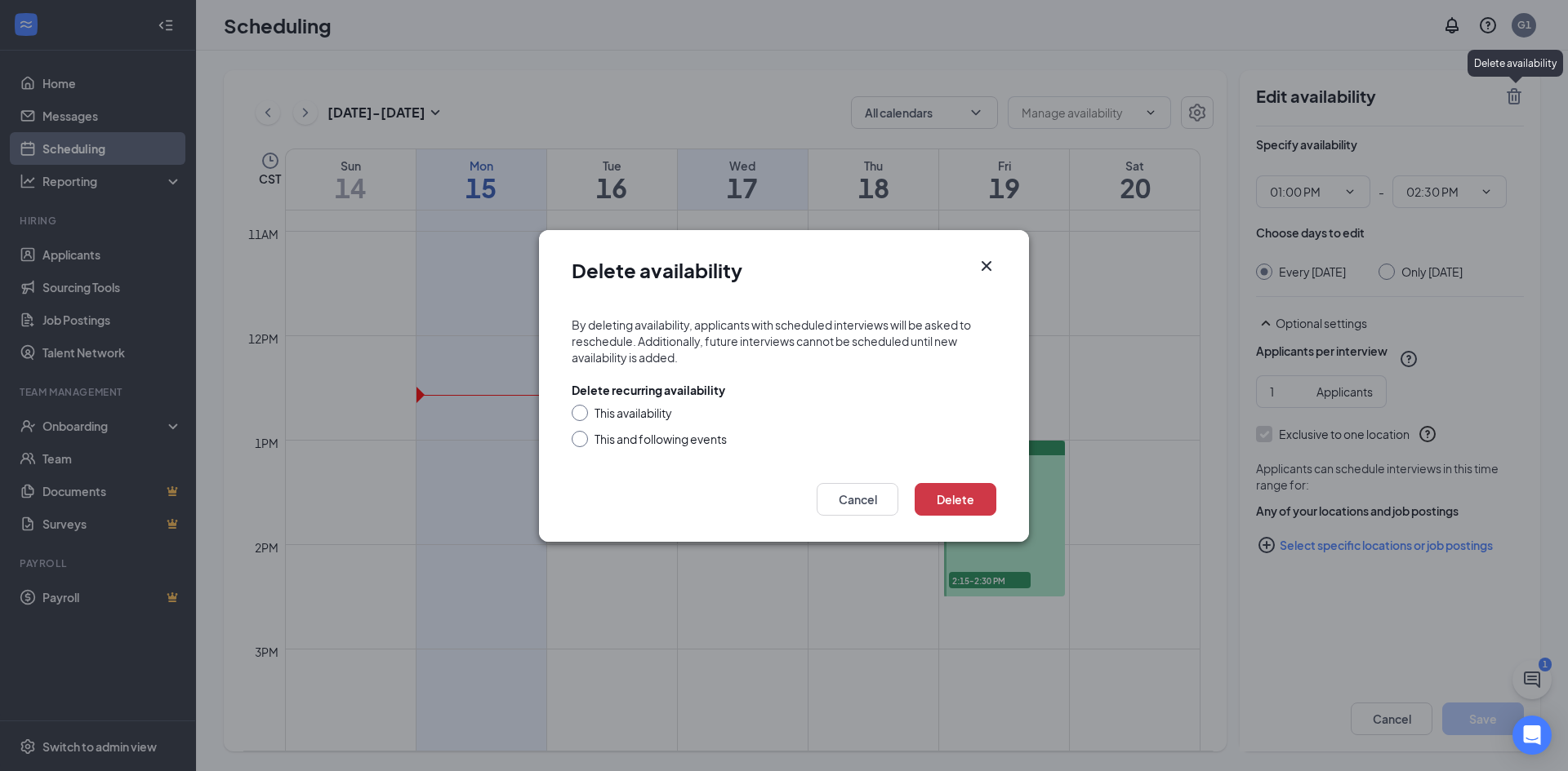
click at [667, 419] on div "This availability" at bounding box center [633, 413] width 77 height 16
click at [583, 416] on input "This availability" at bounding box center [577, 410] width 12 height 12
radio input "true"
click at [942, 496] on button "Delete" at bounding box center [956, 499] width 82 height 32
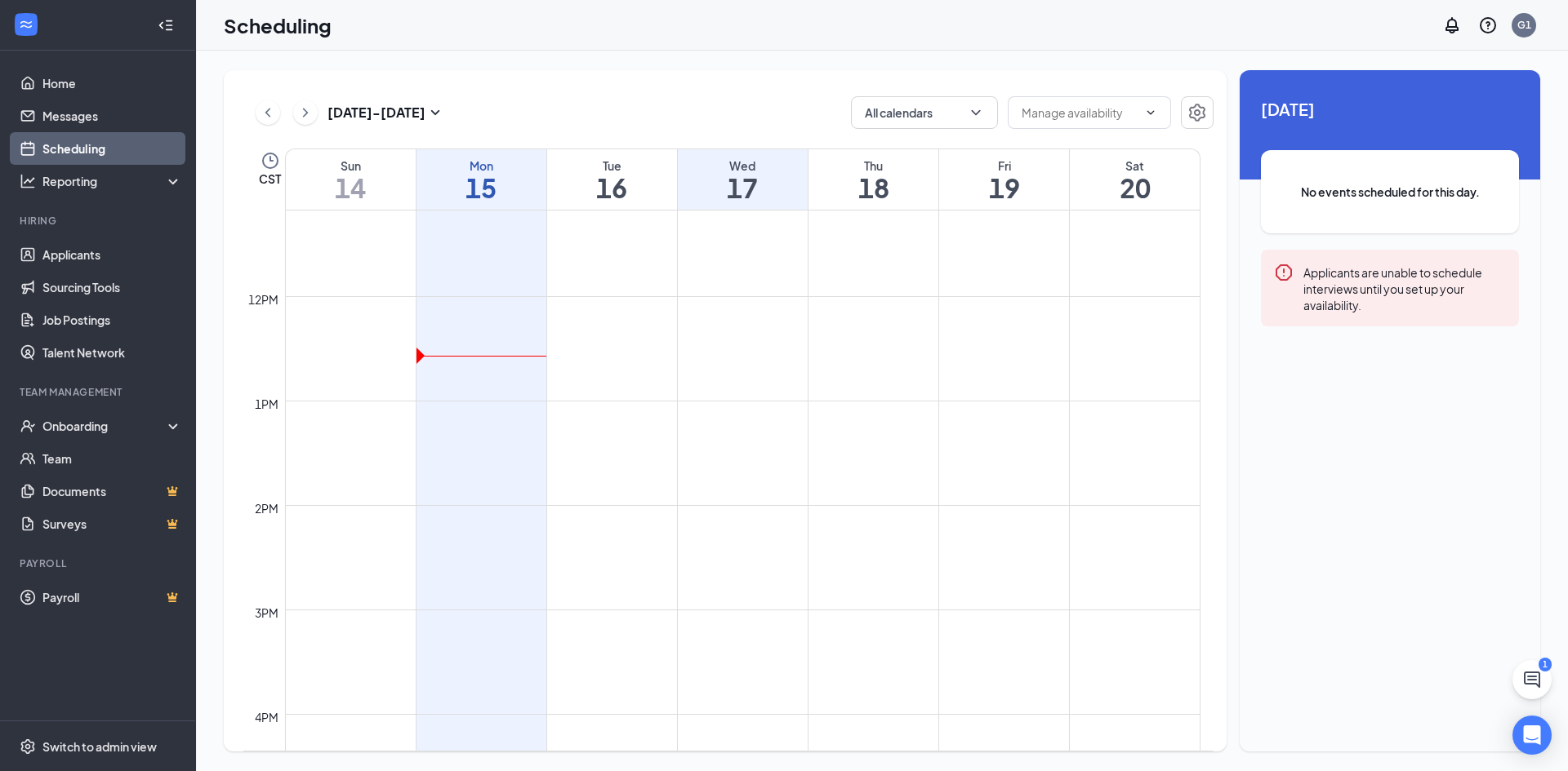
scroll to position [966, 0]
click at [304, 117] on icon "ChevronRight" at bounding box center [305, 113] width 16 height 20
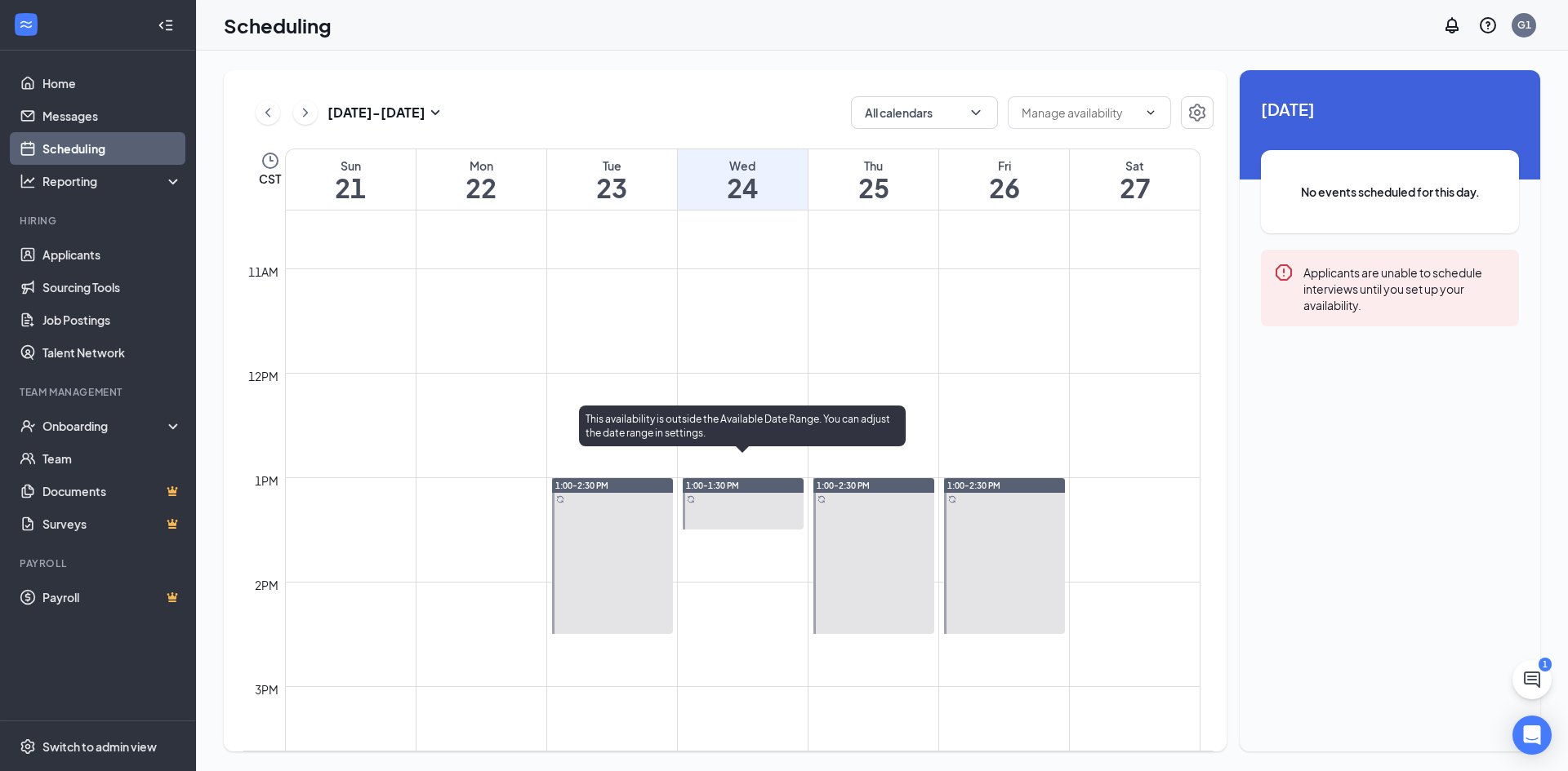
scroll to position [1129, 0]
